Goal: Task Accomplishment & Management: Use online tool/utility

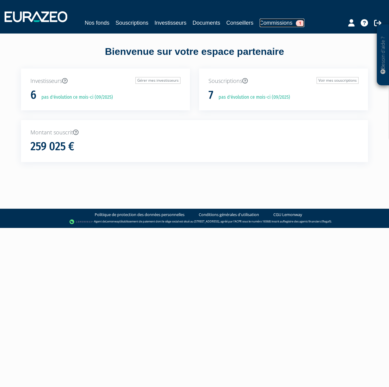
click at [278, 21] on link "Commissions 1" at bounding box center [282, 23] width 45 height 9
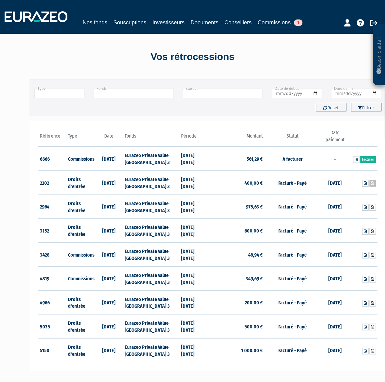
click at [372, 183] on icon at bounding box center [372, 184] width 3 height 4
click at [368, 159] on link "Facturer" at bounding box center [368, 159] width 16 height 7
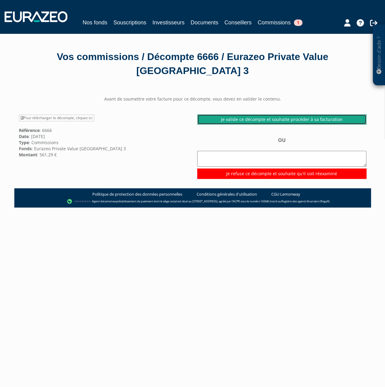
click at [242, 118] on link "Je valide ce décompte et souhaite procéder à sa facturation" at bounding box center [281, 119] width 169 height 10
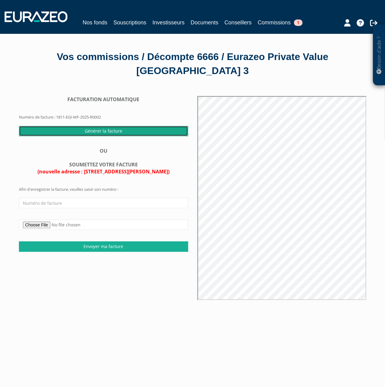
click at [112, 130] on input "Générer la facture" at bounding box center [103, 131] width 169 height 10
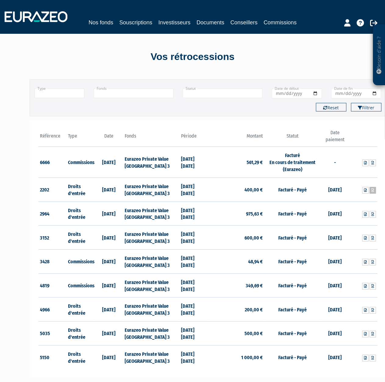
click at [371, 190] on icon at bounding box center [372, 191] width 3 height 4
drag, startPoint x: 243, startPoint y: 162, endPoint x: 263, endPoint y: 162, distance: 19.8
click at [263, 162] on td "561,29 €" at bounding box center [236, 162] width 56 height 31
